Goal: Task Accomplishment & Management: Use online tool/utility

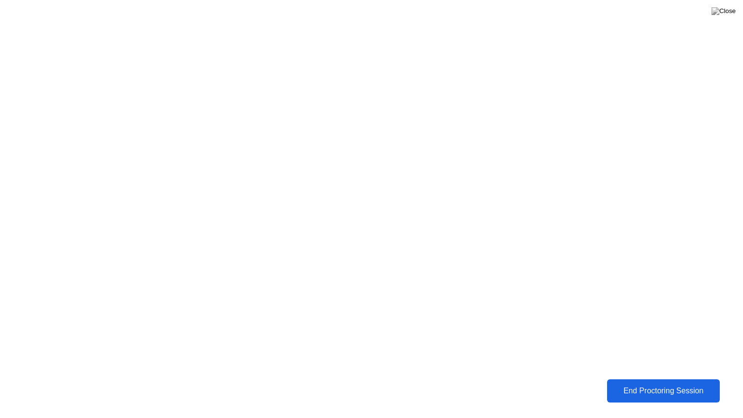
click at [641, 387] on div "End Proctoring Session" at bounding box center [663, 391] width 107 height 9
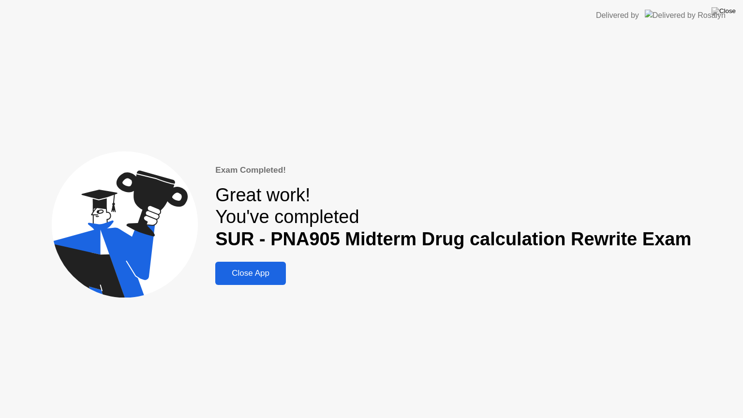
click at [255, 274] on div "Close App" at bounding box center [250, 274] width 65 height 10
